Goal: Task Accomplishment & Management: Manage account settings

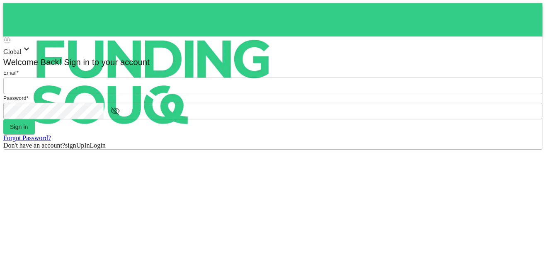
click at [269, 94] on input "email" at bounding box center [272, 85] width 539 height 17
type input "[PERSON_NAME][EMAIL_ADDRESS][PERSON_NAME][DOMAIN_NAME]"
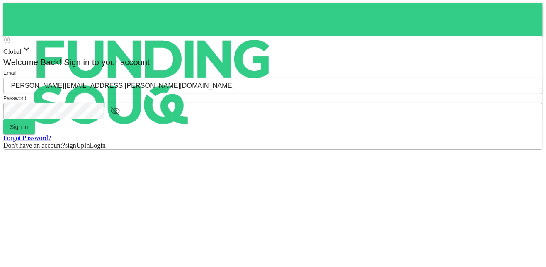
click at [3, 119] on button "Sign in" at bounding box center [18, 126] width 31 height 15
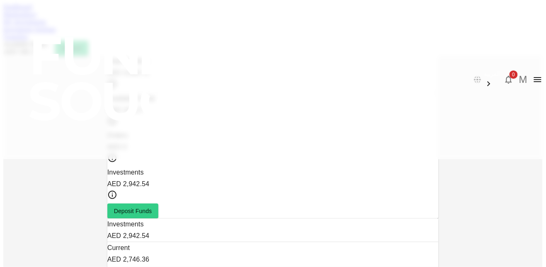
click at [500, 71] on button "0" at bounding box center [508, 79] width 17 height 17
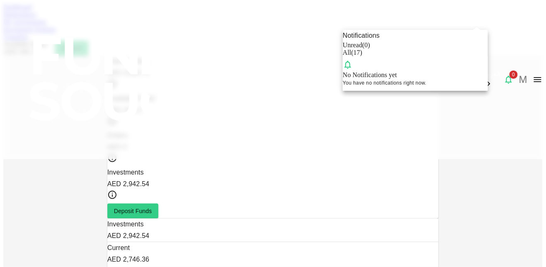
click at [460, 56] on div "All ( 17 )" at bounding box center [415, 52] width 145 height 7
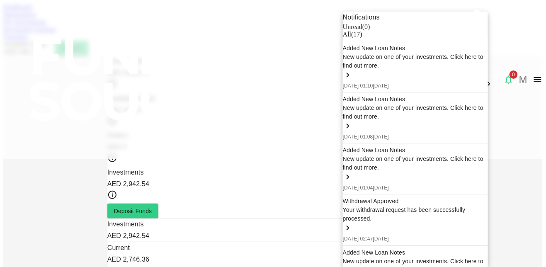
click at [530, 153] on div at bounding box center [273, 133] width 546 height 267
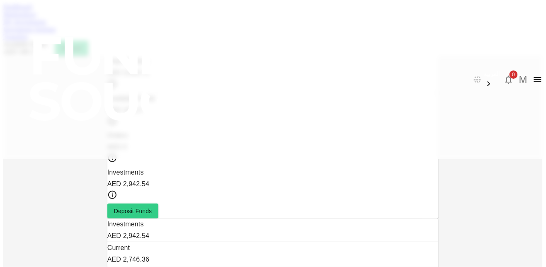
click at [36, 18] on link "Marketplace" at bounding box center [19, 14] width 33 height 7
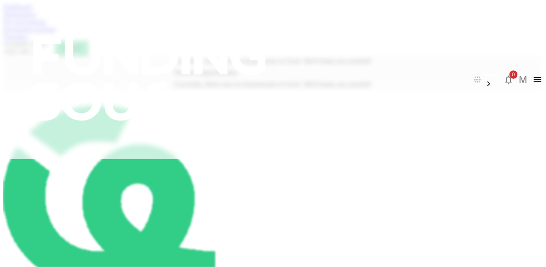
click at [46, 25] on link "My Investments" at bounding box center [24, 21] width 43 height 7
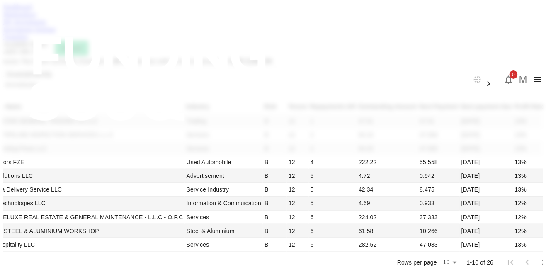
scroll to position [235, 0]
click at [381, 203] on li "50" at bounding box center [383, 202] width 24 height 15
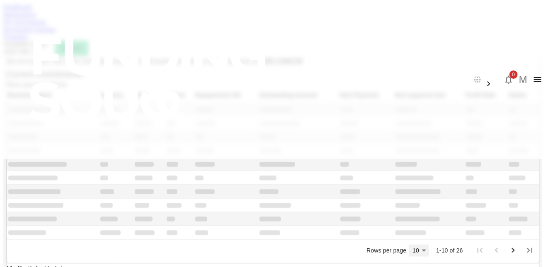
scroll to position [208, 0]
type input "50"
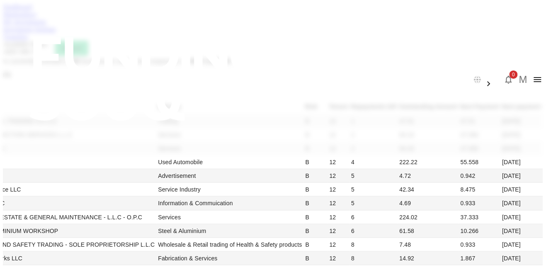
scroll to position [539, 0]
click at [36, 18] on link "Marketplace" at bounding box center [19, 14] width 33 height 7
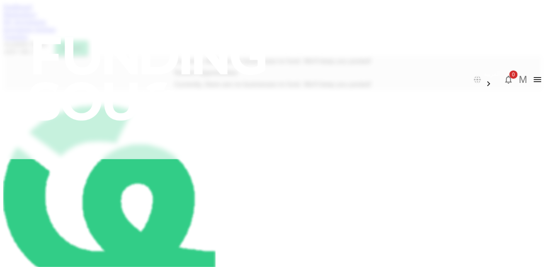
click at [88, 46] on button "Deposit" at bounding box center [71, 48] width 33 height 15
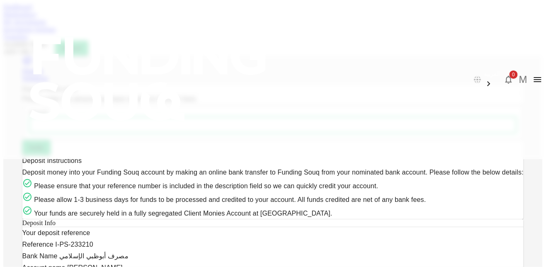
click at [400, 75] on div "Withdraw" at bounding box center [272, 78] width 501 height 7
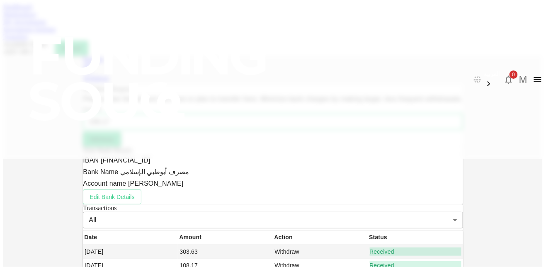
type input "108.17"
click at [121, 147] on button "Withdraw" at bounding box center [102, 139] width 38 height 15
